Goal: Navigation & Orientation: Find specific page/section

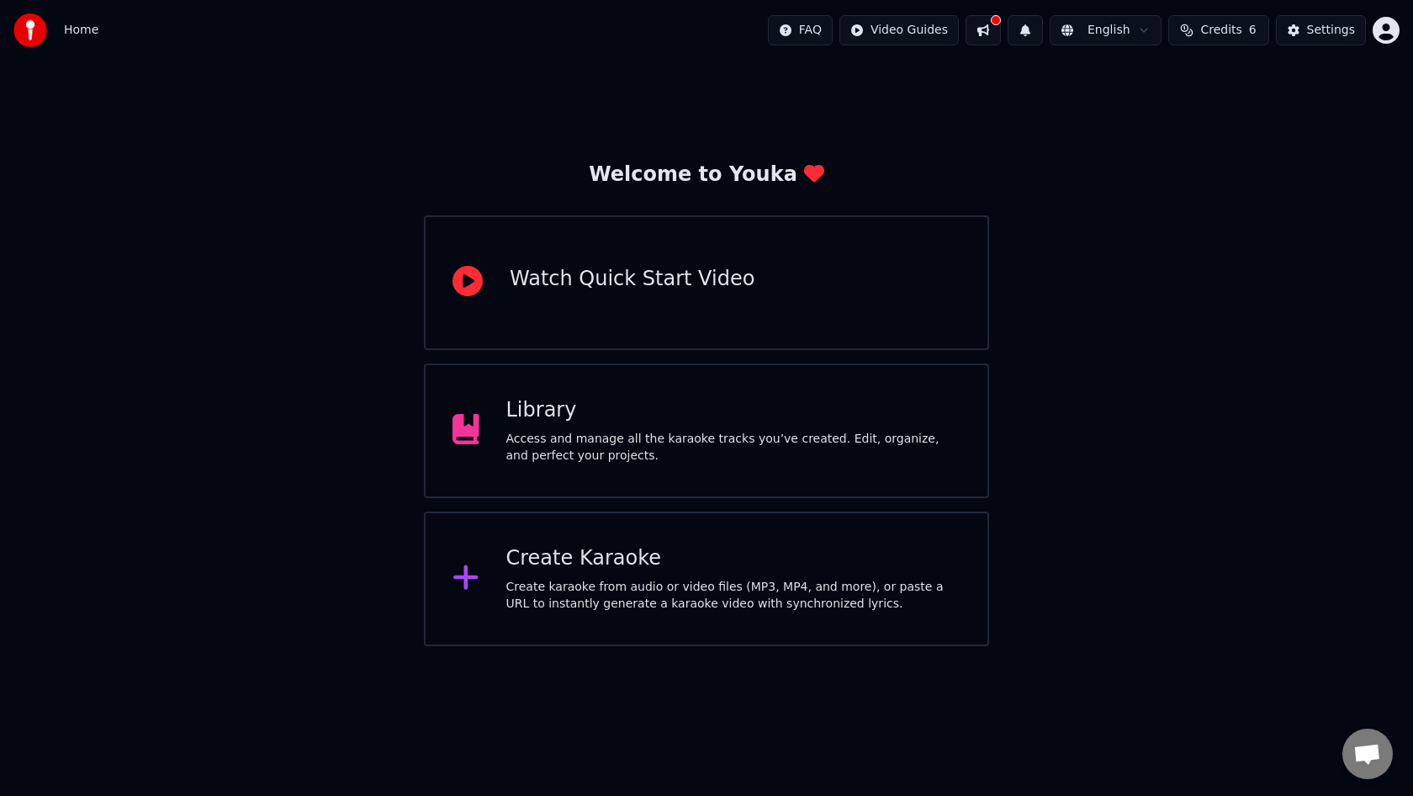
click at [681, 448] on div "Access and manage all the karaoke tracks you’ve created. Edit, organize, and pe…" at bounding box center [733, 448] width 455 height 34
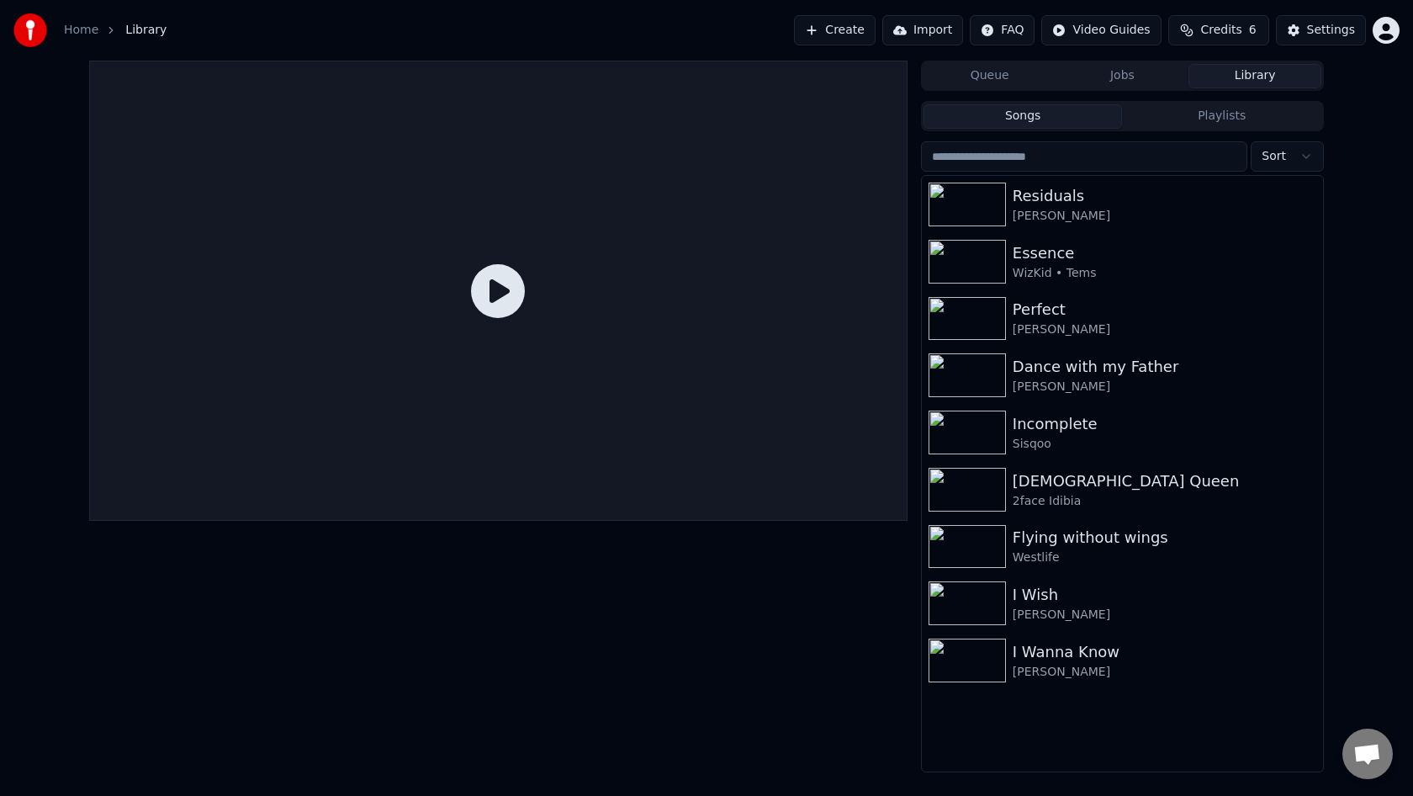
click at [1137, 71] on button "Jobs" at bounding box center [1123, 76] width 133 height 24
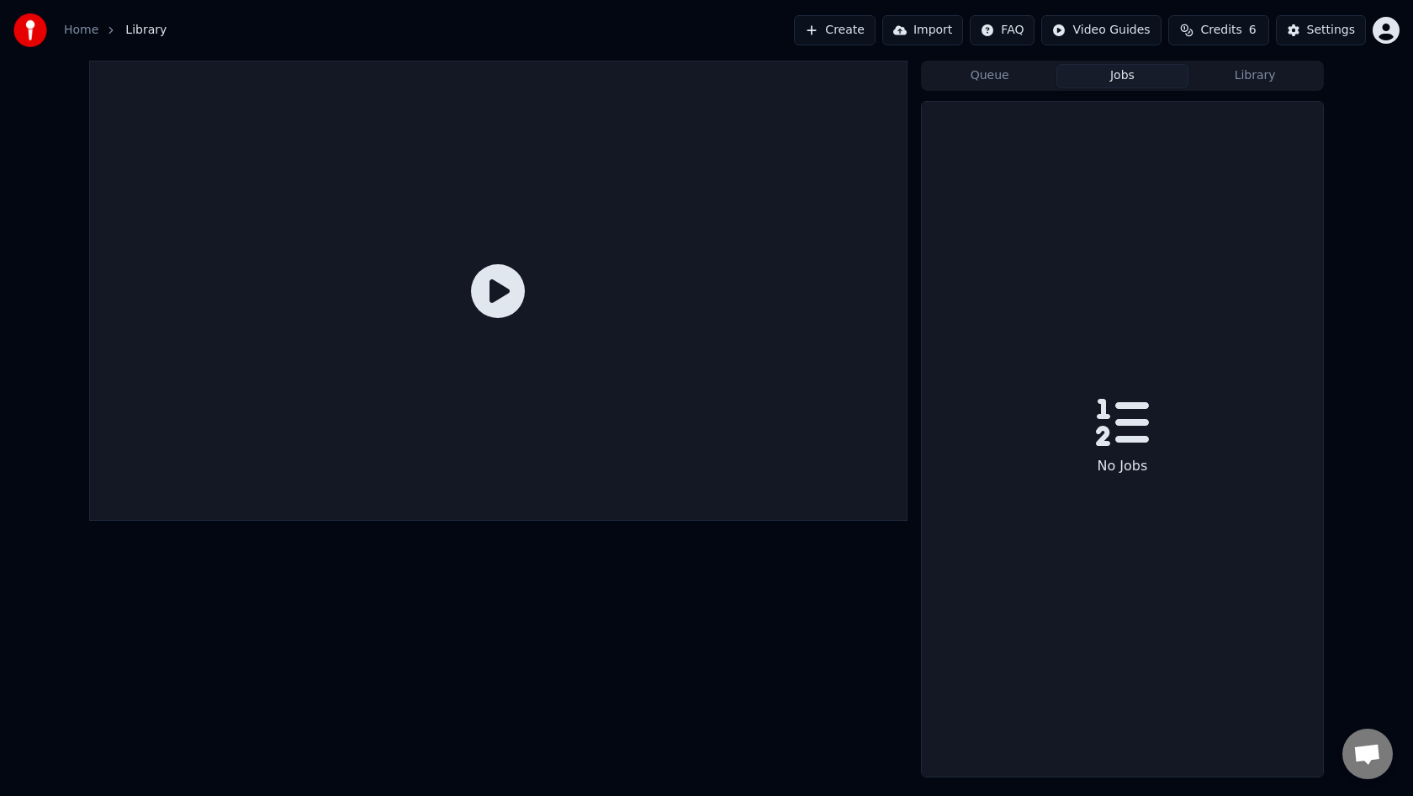
click at [994, 77] on button "Queue" at bounding box center [990, 76] width 133 height 24
click at [1250, 88] on div "Queue Jobs Library" at bounding box center [1122, 76] width 403 height 30
click at [1256, 73] on button "Library" at bounding box center [1255, 76] width 133 height 24
